Goal: Information Seeking & Learning: Learn about a topic

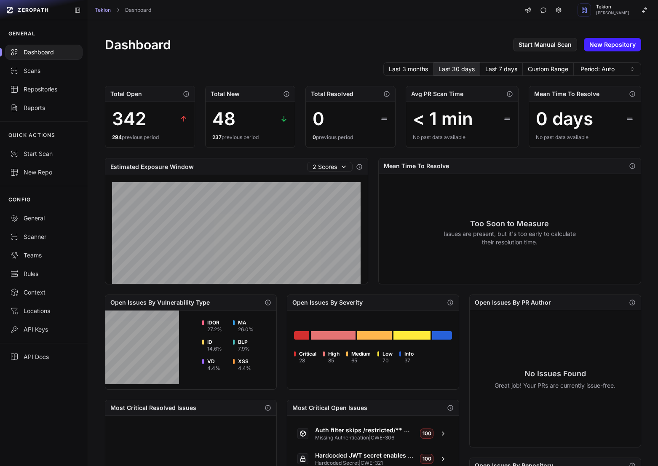
click at [301, 62] on div "Dashboard Start Manual Scan New Repository Last 3 months Last 30 days Last 7 da…" at bounding box center [373, 323] width 570 height 607
click at [621, 3] on button "Tekion [PERSON_NAME]" at bounding box center [616, 10] width 86 height 20
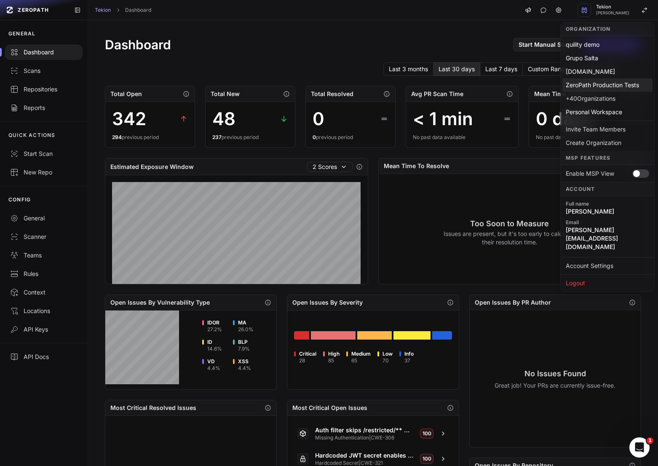
click at [598, 87] on div "ZeroPath Production Tests" at bounding box center [607, 84] width 90 height 13
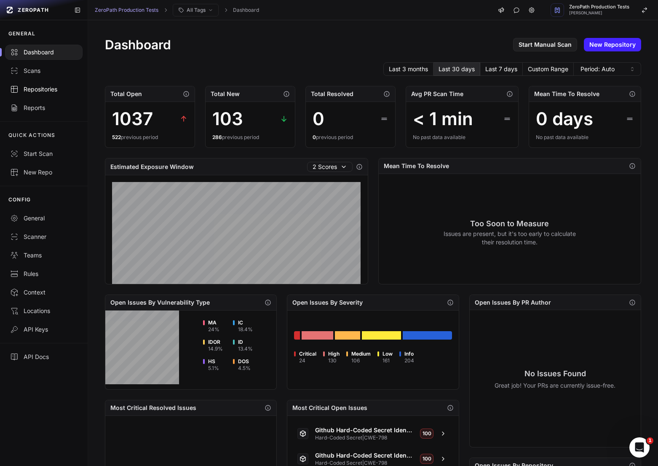
click at [54, 91] on div "Repositories" at bounding box center [43, 89] width 67 height 8
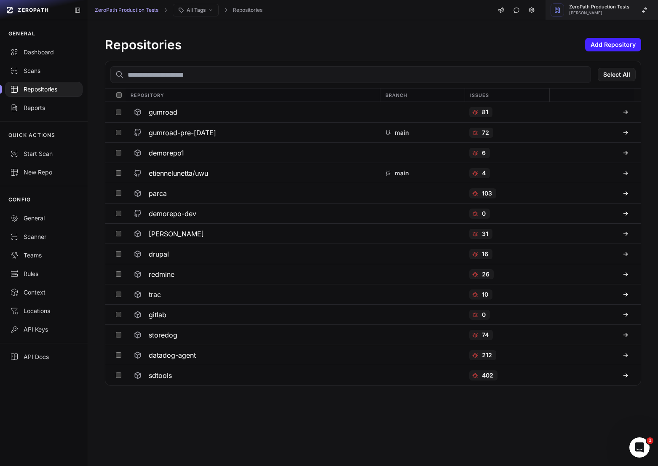
click at [634, 3] on button "ZeroPath Production Tests [PERSON_NAME]" at bounding box center [602, 10] width 112 height 20
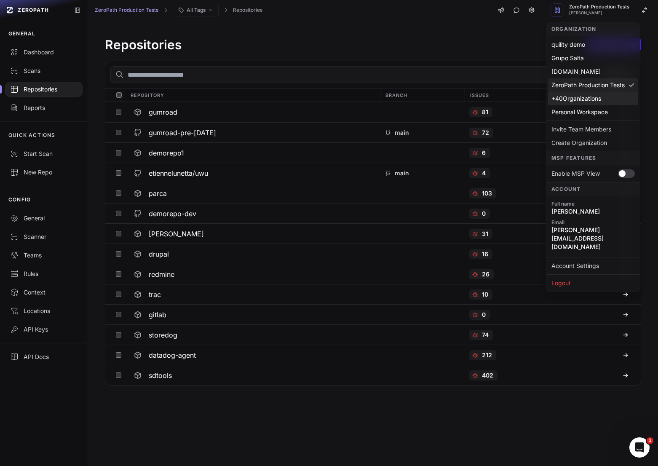
click at [580, 97] on div "+ 40 Organizations" at bounding box center [593, 98] width 90 height 13
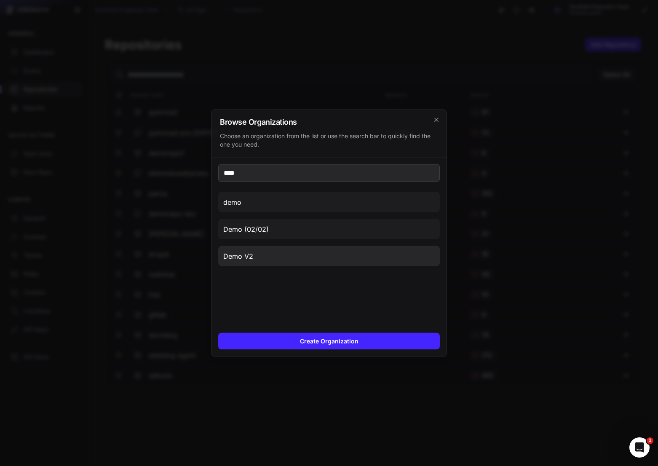
type input "****"
click at [336, 257] on button "Demo V2" at bounding box center [329, 256] width 222 height 20
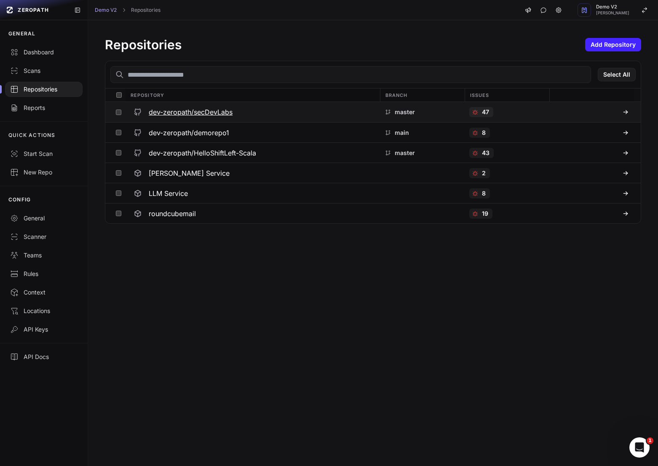
click at [191, 115] on h3 "dev-zeropath/secDevLabs" at bounding box center [191, 112] width 84 height 10
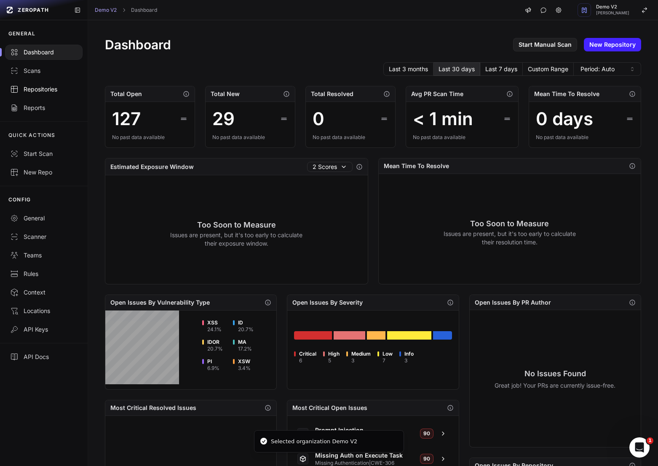
click at [29, 86] on div "Repositories" at bounding box center [43, 89] width 67 height 8
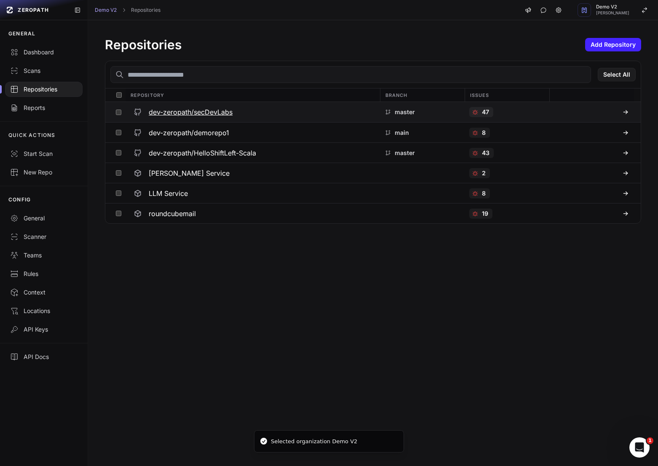
click at [223, 118] on div "dev-zeropath/secDevLabs" at bounding box center [252, 111] width 244 height 15
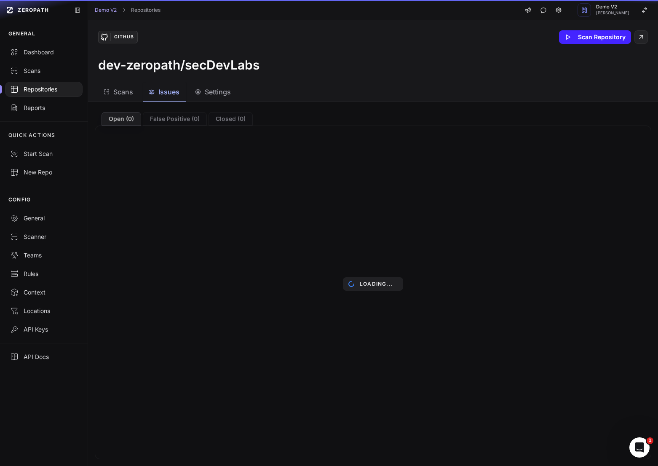
click at [152, 93] on icon "button" at bounding box center [151, 91] width 7 height 7
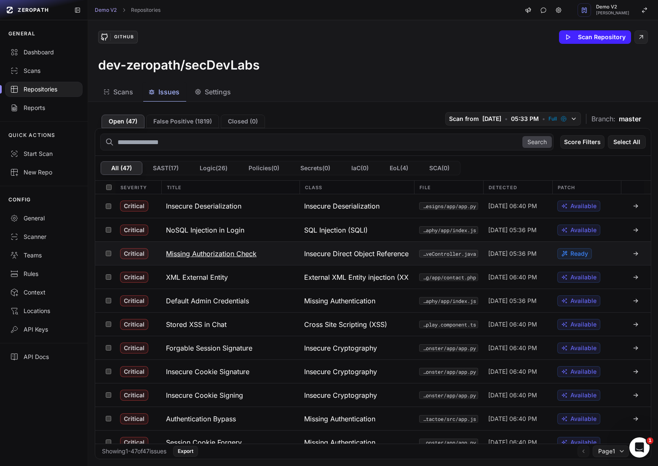
click at [227, 262] on button "Missing Authorization Check" at bounding box center [230, 253] width 138 height 23
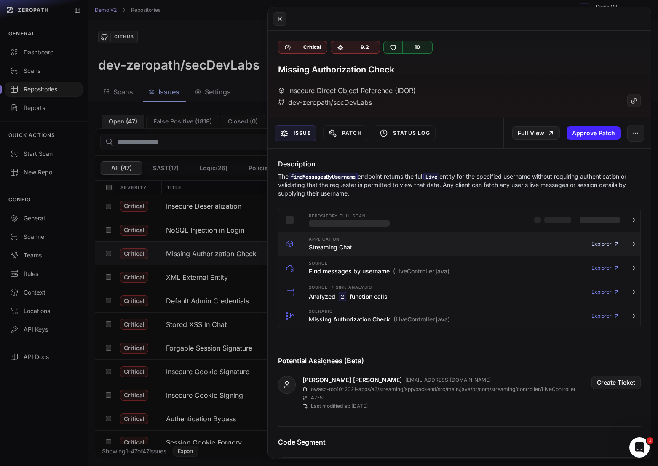
click at [608, 243] on link "Explorer" at bounding box center [605, 244] width 29 height 17
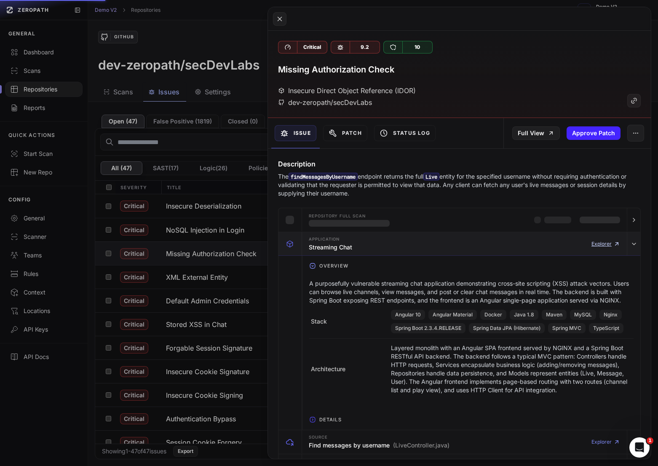
click at [608, 243] on link "Explorer" at bounding box center [605, 244] width 29 height 17
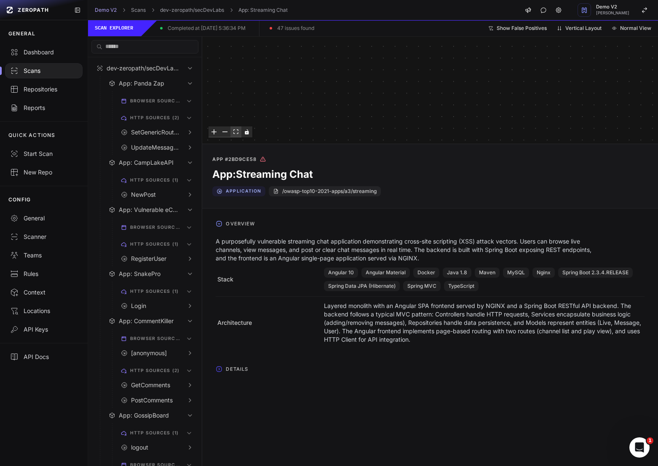
click at [234, 135] on button "fit view" at bounding box center [235, 131] width 11 height 11
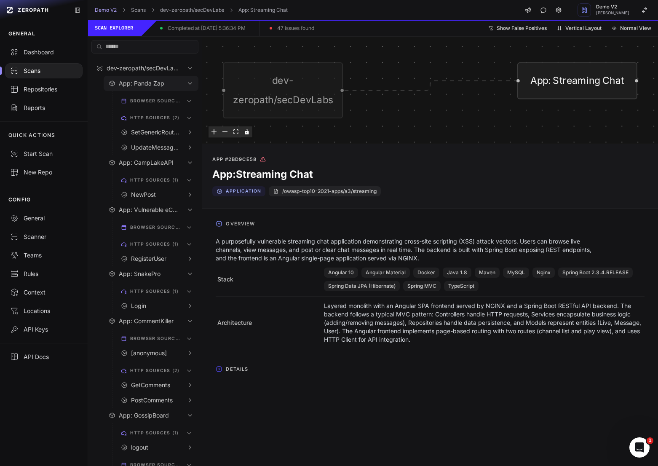
click at [143, 89] on button "App: Panda Zap" at bounding box center [151, 83] width 95 height 15
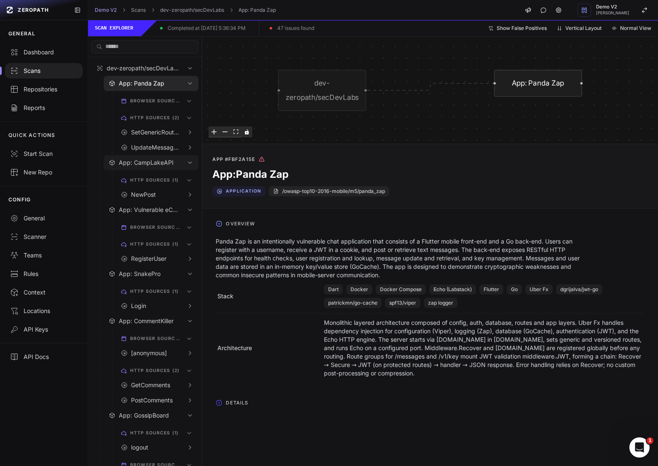
click at [193, 166] on button at bounding box center [189, 162] width 7 height 8
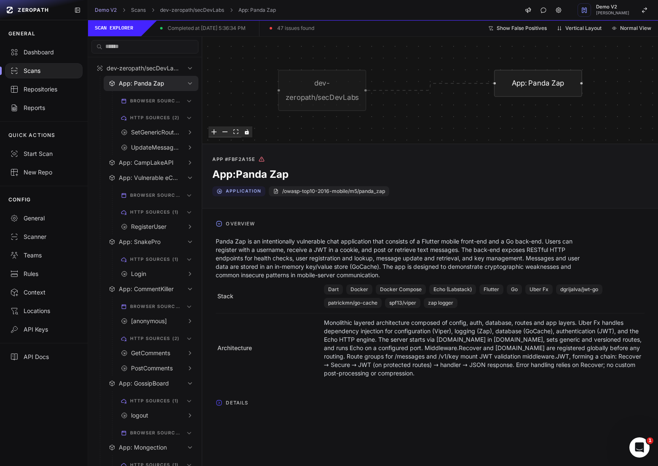
click at [193, 186] on div "browser sources (0)" at bounding box center [156, 193] width 89 height 17
click at [184, 174] on button "App: Vulnerable eCommerce" at bounding box center [151, 177] width 95 height 15
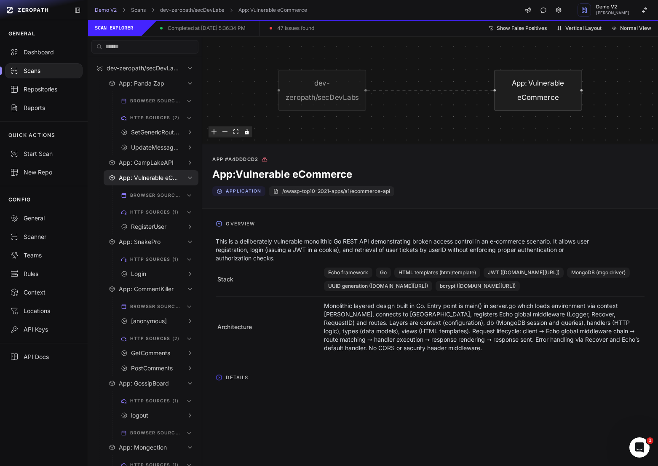
click at [189, 177] on icon at bounding box center [189, 178] width 3 height 2
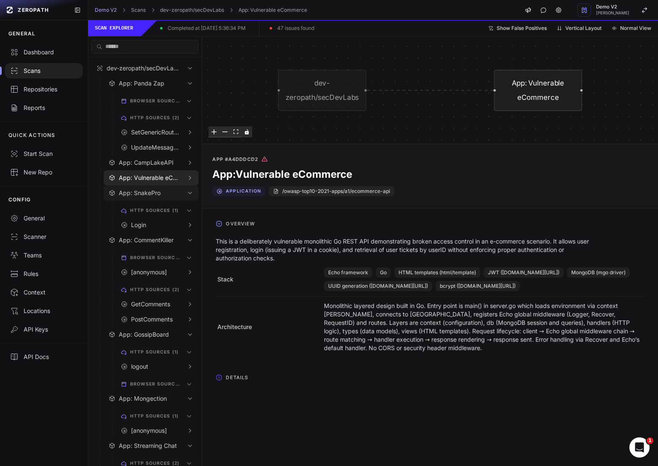
click at [187, 197] on button "App: SnakePro" at bounding box center [151, 192] width 95 height 15
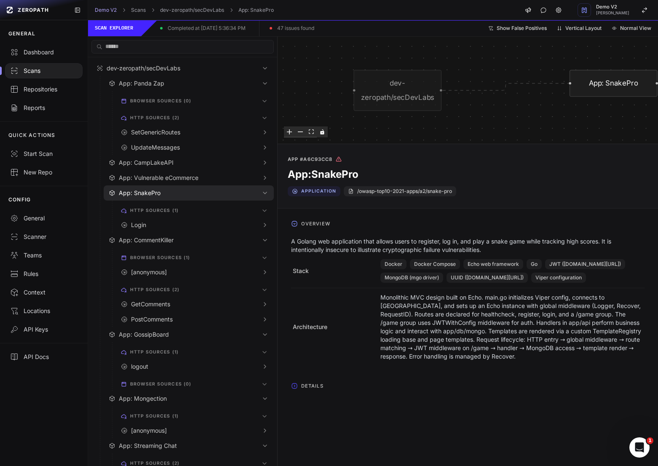
drag, startPoint x: 201, startPoint y: 198, endPoint x: 277, endPoint y: 205, distance: 75.7
click at [277, 205] on div at bounding box center [277, 251] width 0 height 429
click at [188, 136] on button "SetGenericRoutes" at bounding box center [195, 132] width 158 height 15
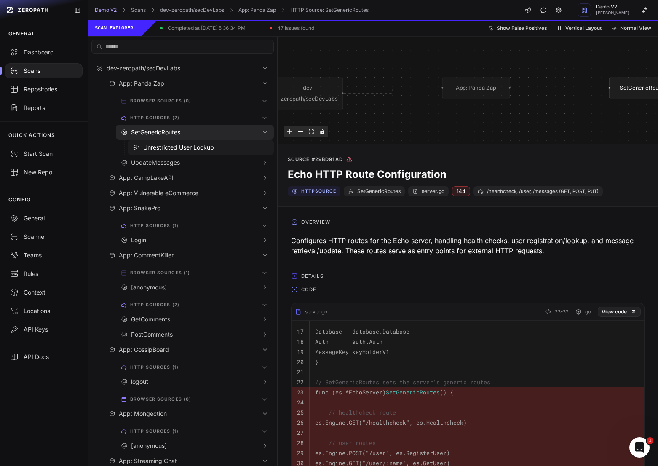
click at [186, 146] on span "Unrestricted User Lookup" at bounding box center [178, 147] width 71 height 8
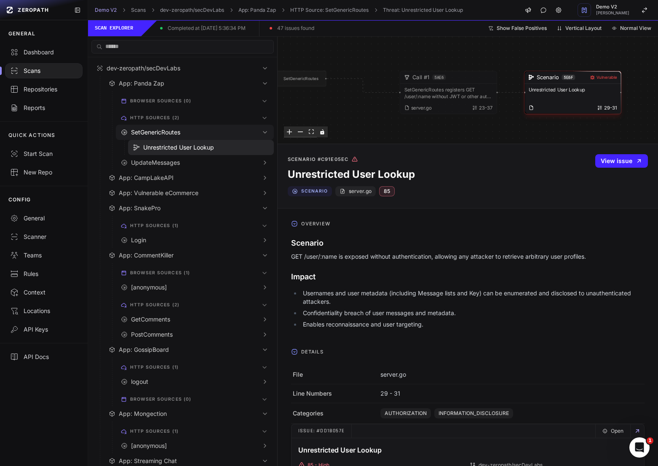
click at [177, 132] on span "SetGenericRoutes" at bounding box center [155, 132] width 49 height 8
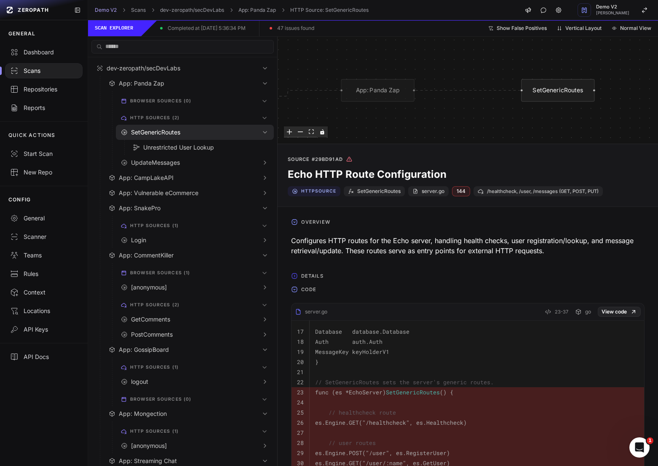
scroll to position [45, 0]
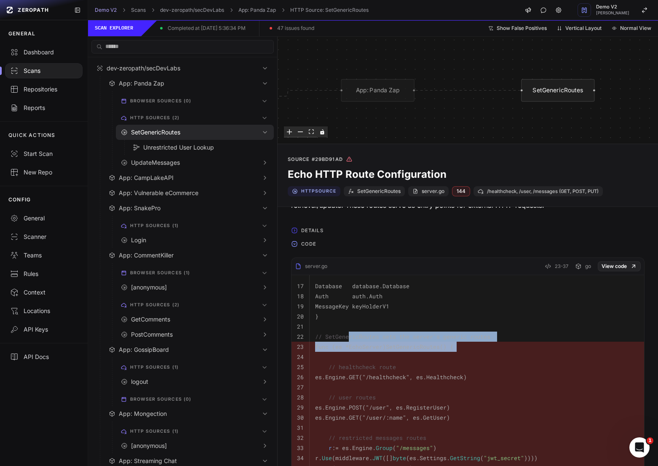
drag, startPoint x: 349, startPoint y: 339, endPoint x: 444, endPoint y: 356, distance: 96.4
click at [444, 356] on tbody "17 Database database .Database 18 Auth auth .Auth 19 MessageKey keyHolderV1 20 …" at bounding box center [468, 412] width 353 height 274
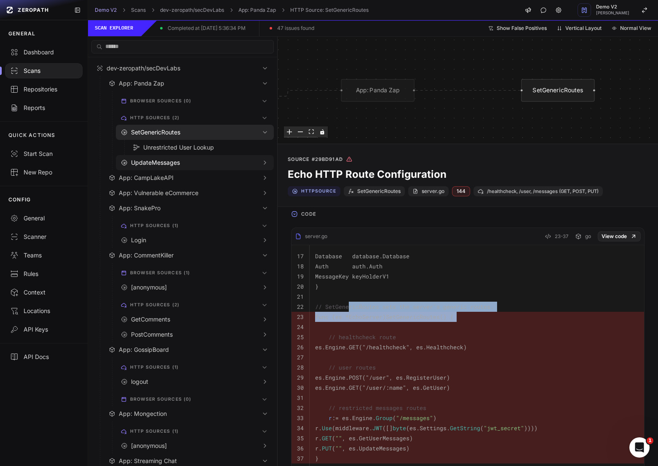
click at [185, 159] on div "UpdateMessages" at bounding box center [192, 162] width 123 height 8
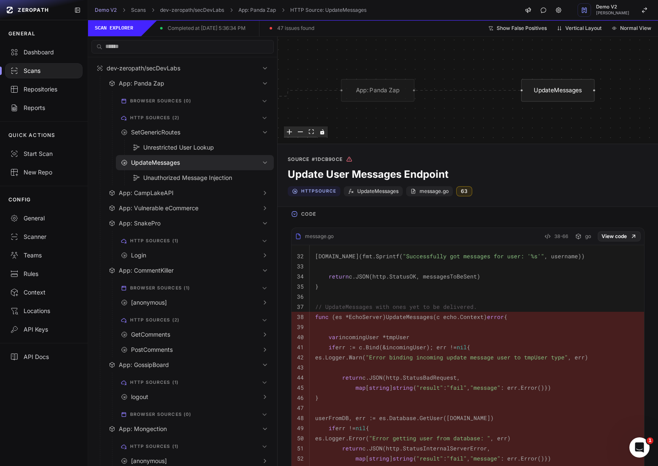
scroll to position [48, 0]
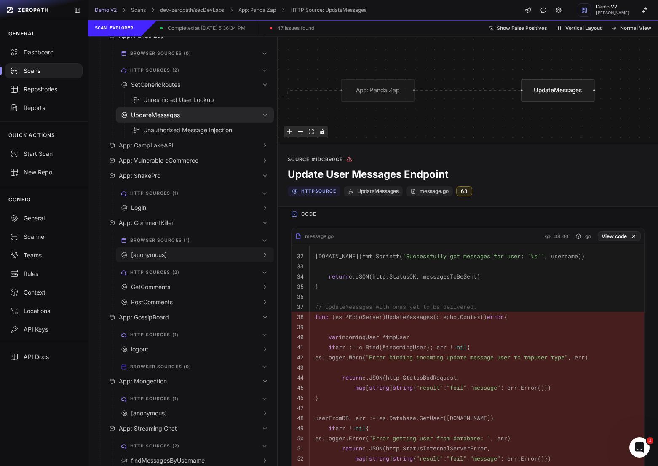
click at [169, 260] on button "[anonymous]" at bounding box center [195, 254] width 158 height 15
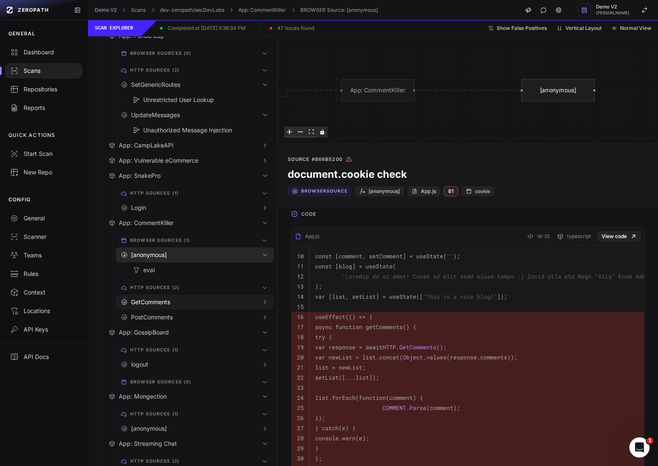
click at [174, 303] on div "GetComments" at bounding box center [192, 302] width 123 height 8
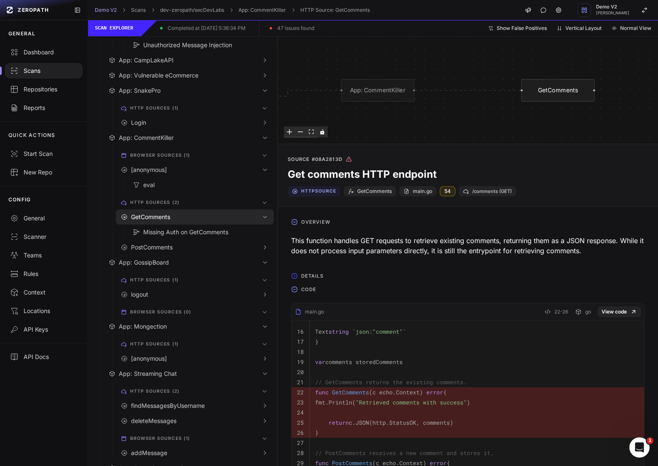
scroll to position [135, 0]
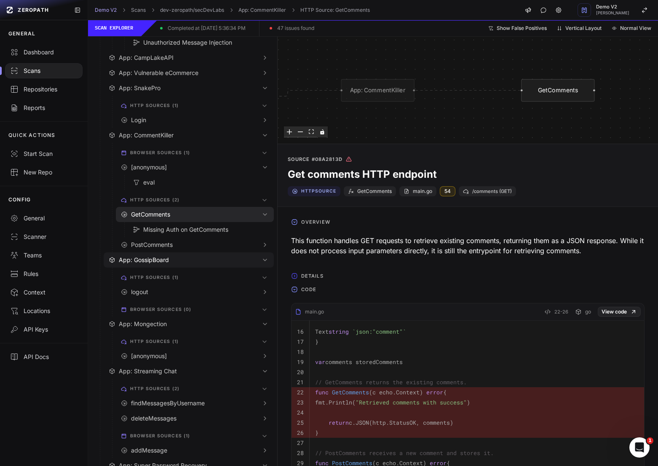
click at [152, 261] on span "App: GossipBoard" at bounding box center [144, 260] width 50 height 8
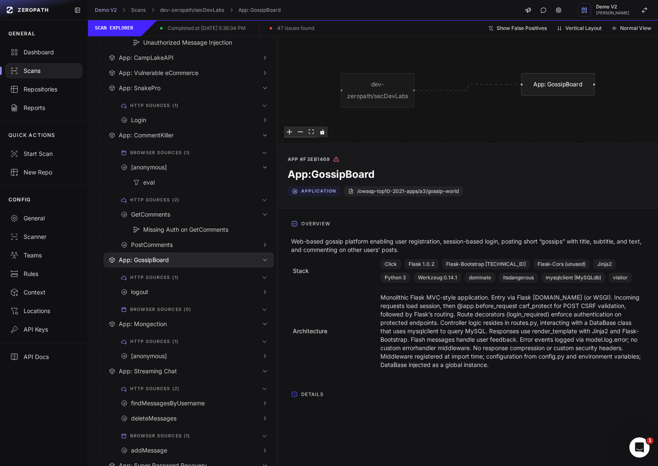
click at [304, 398] on span "Details" at bounding box center [312, 394] width 29 height 13
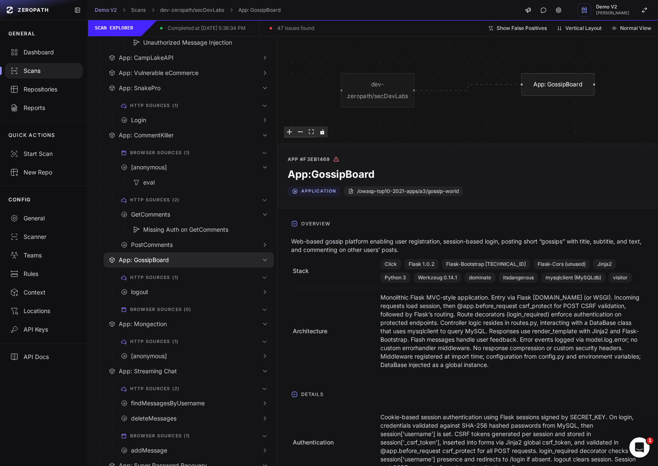
scroll to position [60, 0]
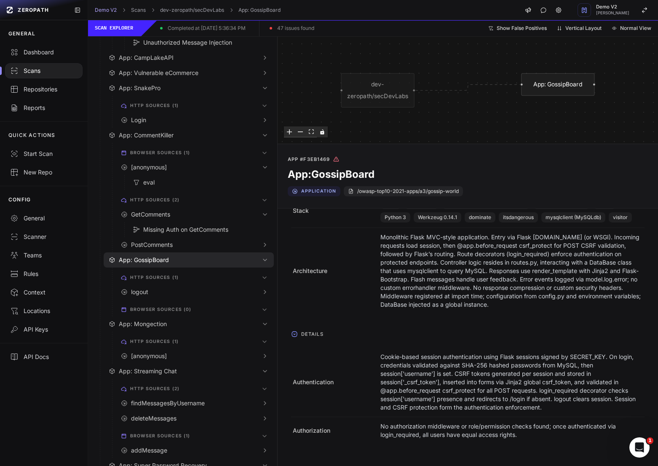
click at [388, 385] on p "Cookie-based session authentication using Flask sessions signed by SECRET_KEY. …" at bounding box center [511, 382] width 262 height 59
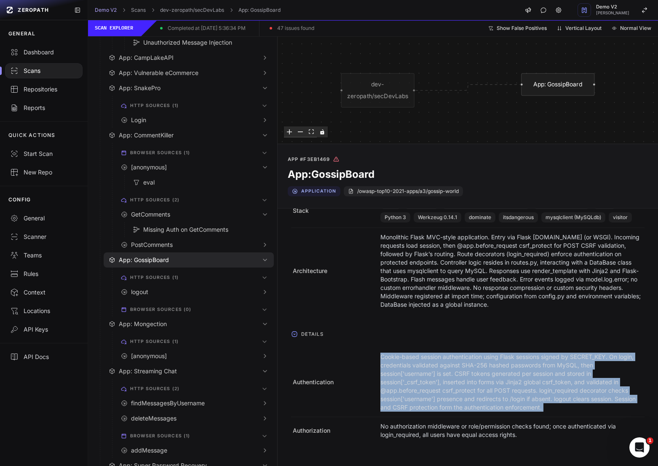
click at [388, 385] on p "Cookie-based session authentication using Flask sessions signed by SECRET_KEY. …" at bounding box center [511, 382] width 262 height 59
click at [403, 430] on p "No authorization middleware or role/permission checks found; once authenticated…" at bounding box center [511, 430] width 262 height 17
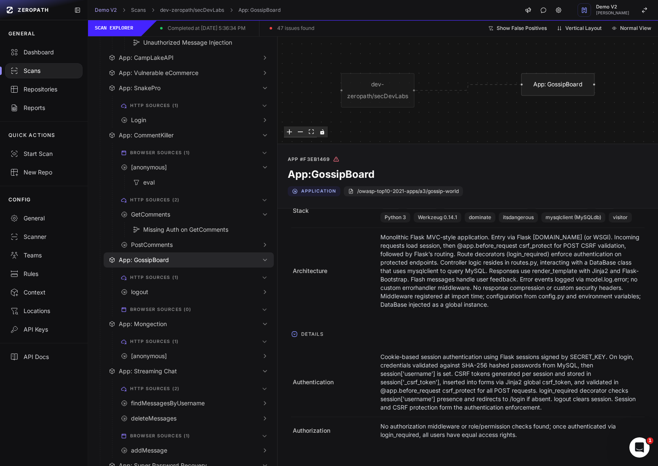
click at [403, 430] on p "No authorization middleware or role/permission checks found; once authenticated…" at bounding box center [511, 430] width 262 height 17
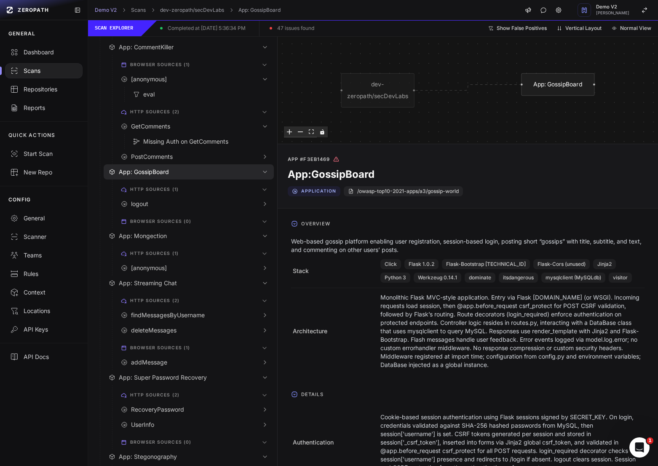
scroll to position [226, 0]
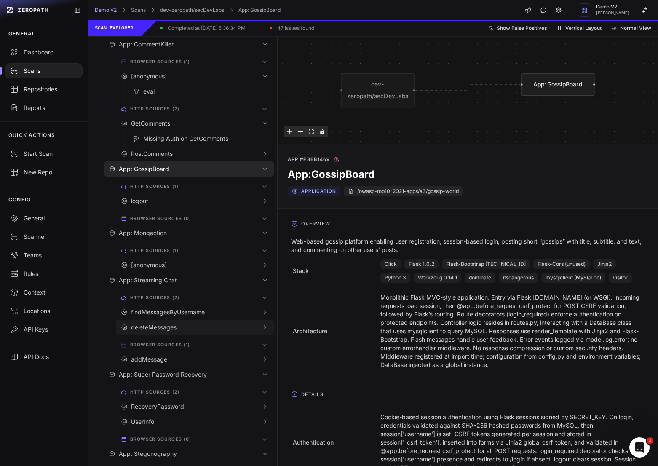
click at [194, 321] on button "deleteMessages" at bounding box center [195, 327] width 158 height 15
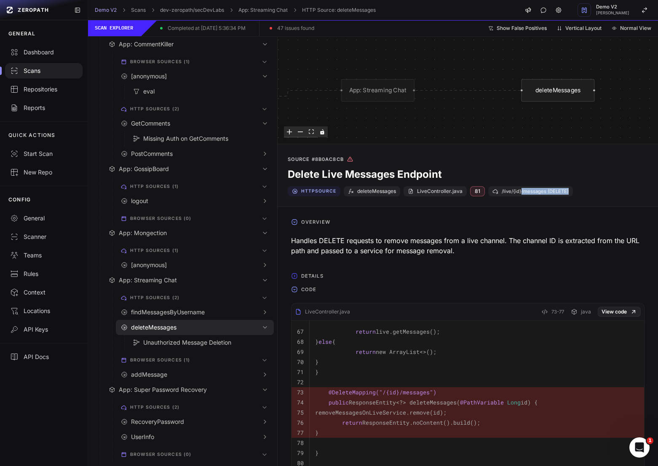
drag, startPoint x: 573, startPoint y: 192, endPoint x: 494, endPoint y: 192, distance: 79.6
click at [494, 192] on div "/live/{id}/messages (DELETE)" at bounding box center [530, 191] width 85 height 10
